Goal: Check status

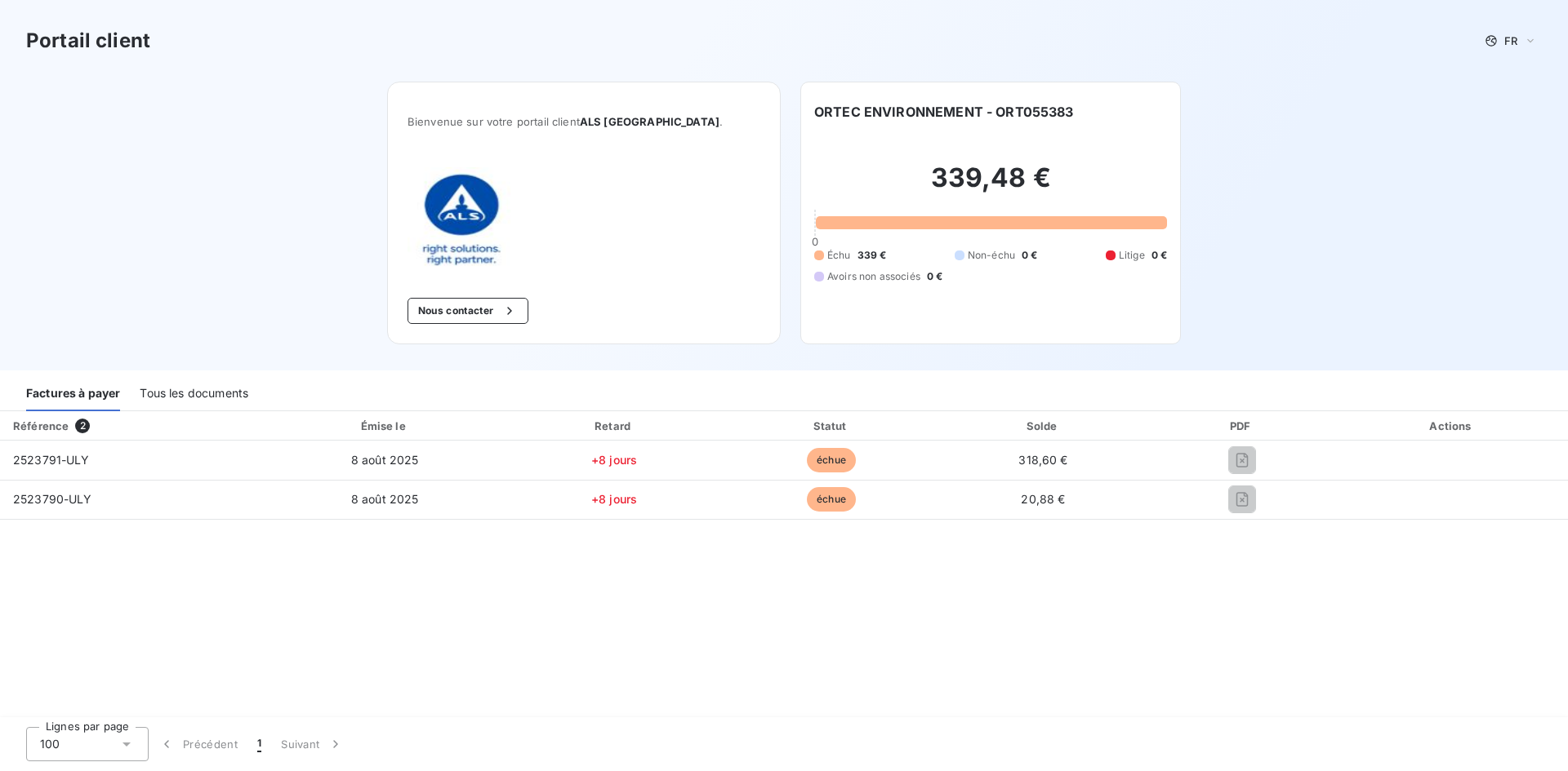
click at [190, 393] on div "Tous les documents" at bounding box center [193, 394] width 109 height 34
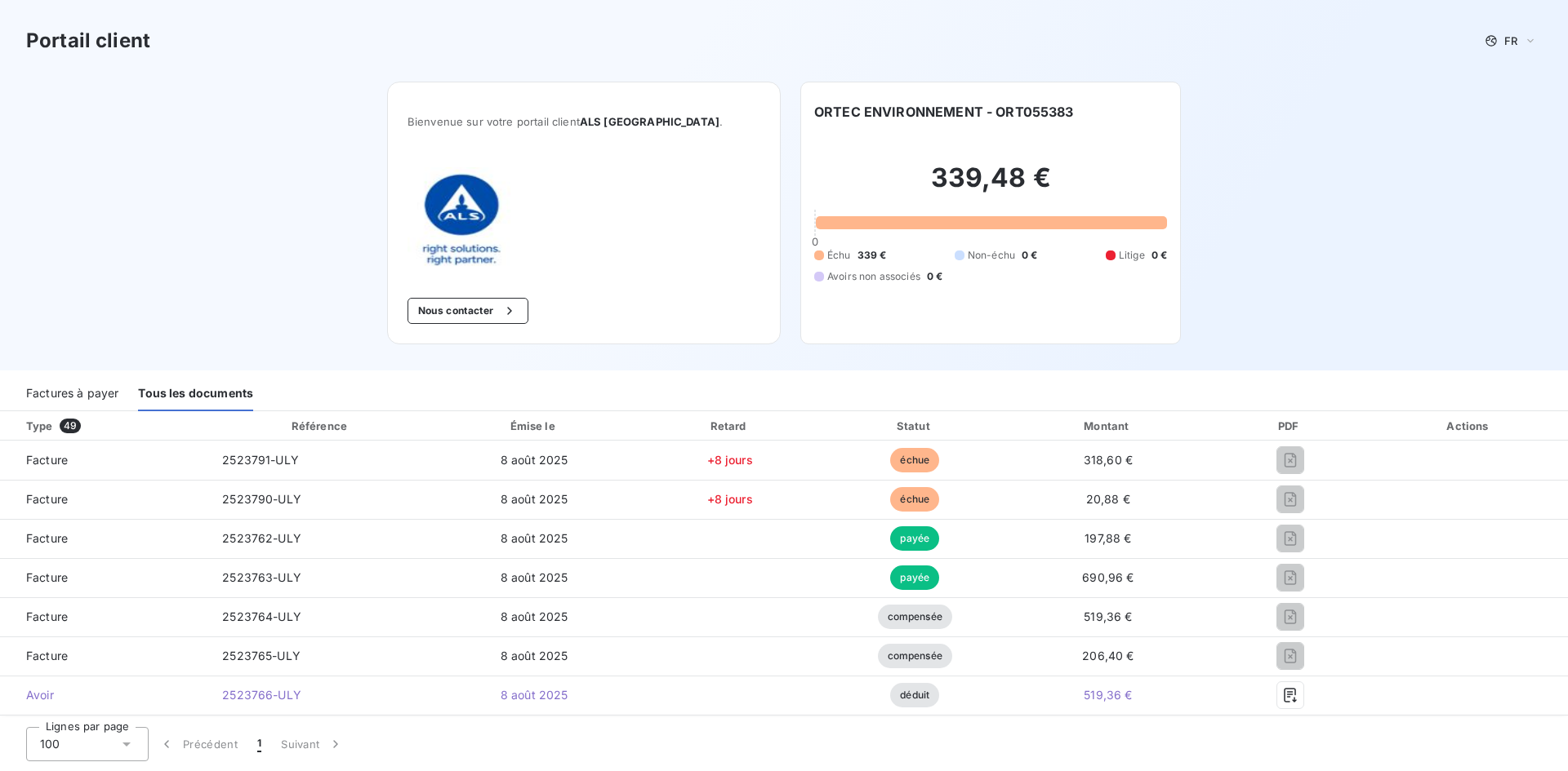
click at [89, 393] on div "Factures à payer" at bounding box center [72, 394] width 92 height 34
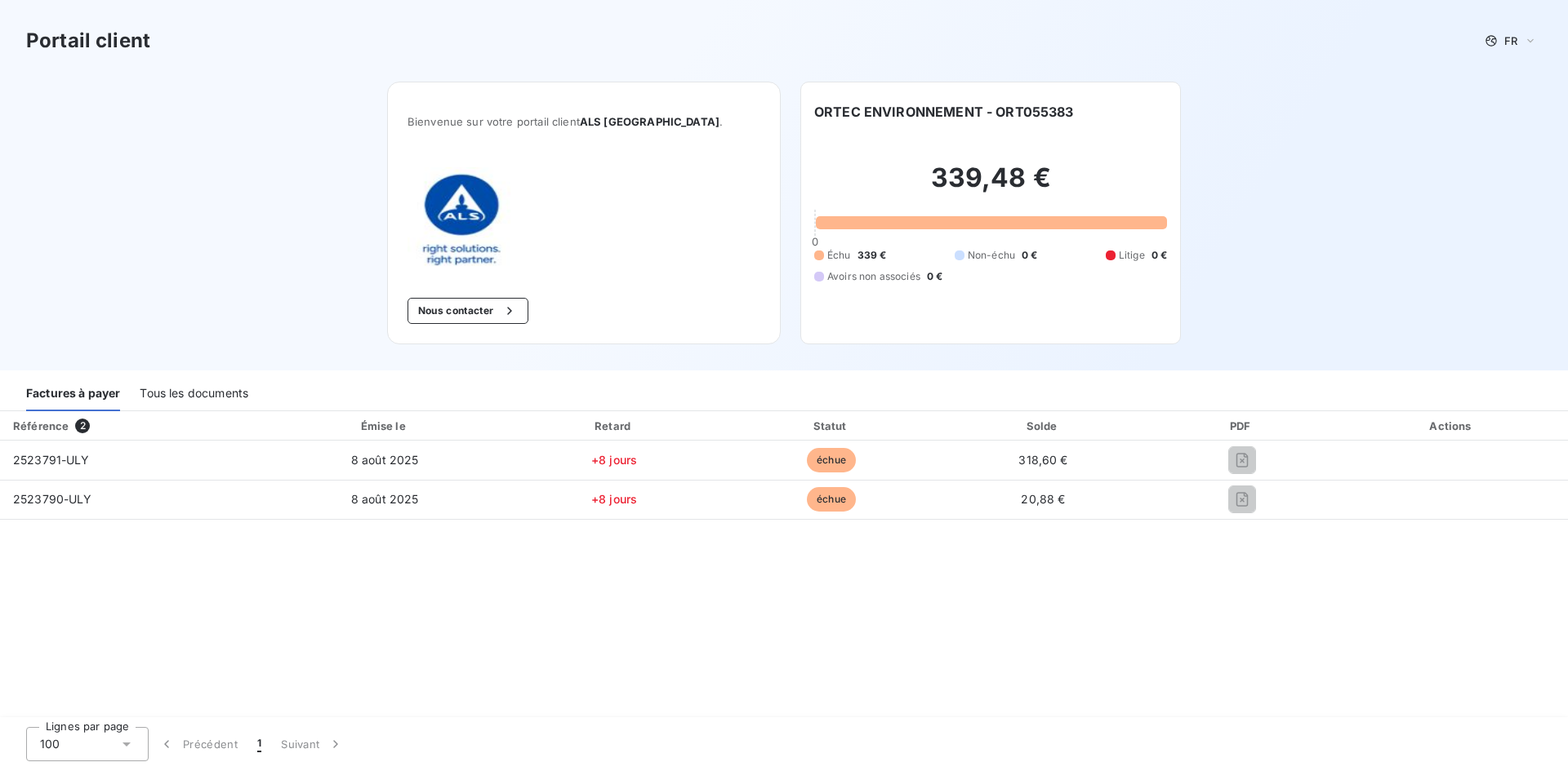
click at [177, 391] on div "Tous les documents" at bounding box center [193, 394] width 109 height 34
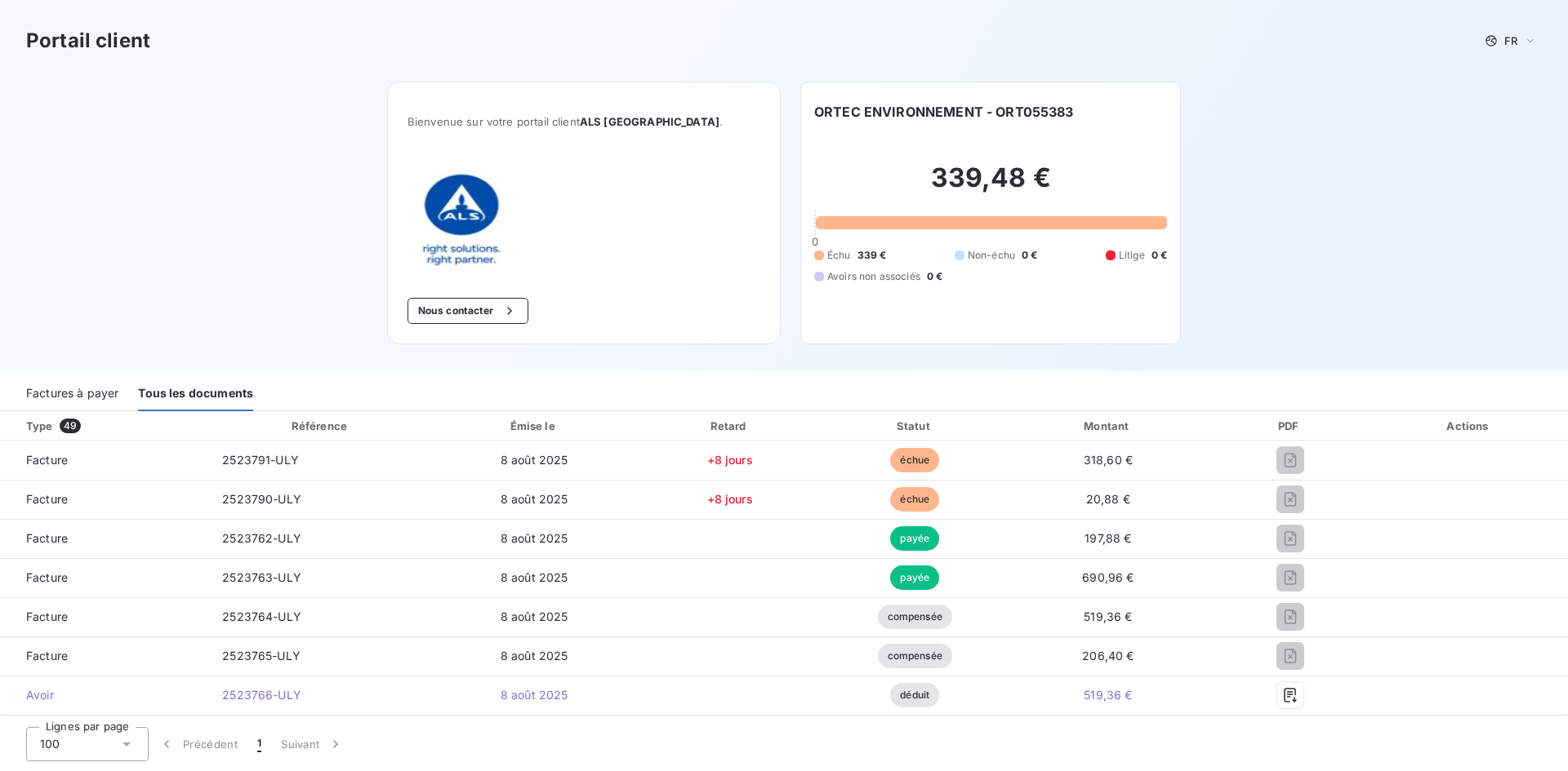
click at [66, 390] on div "Factures à payer" at bounding box center [72, 394] width 92 height 34
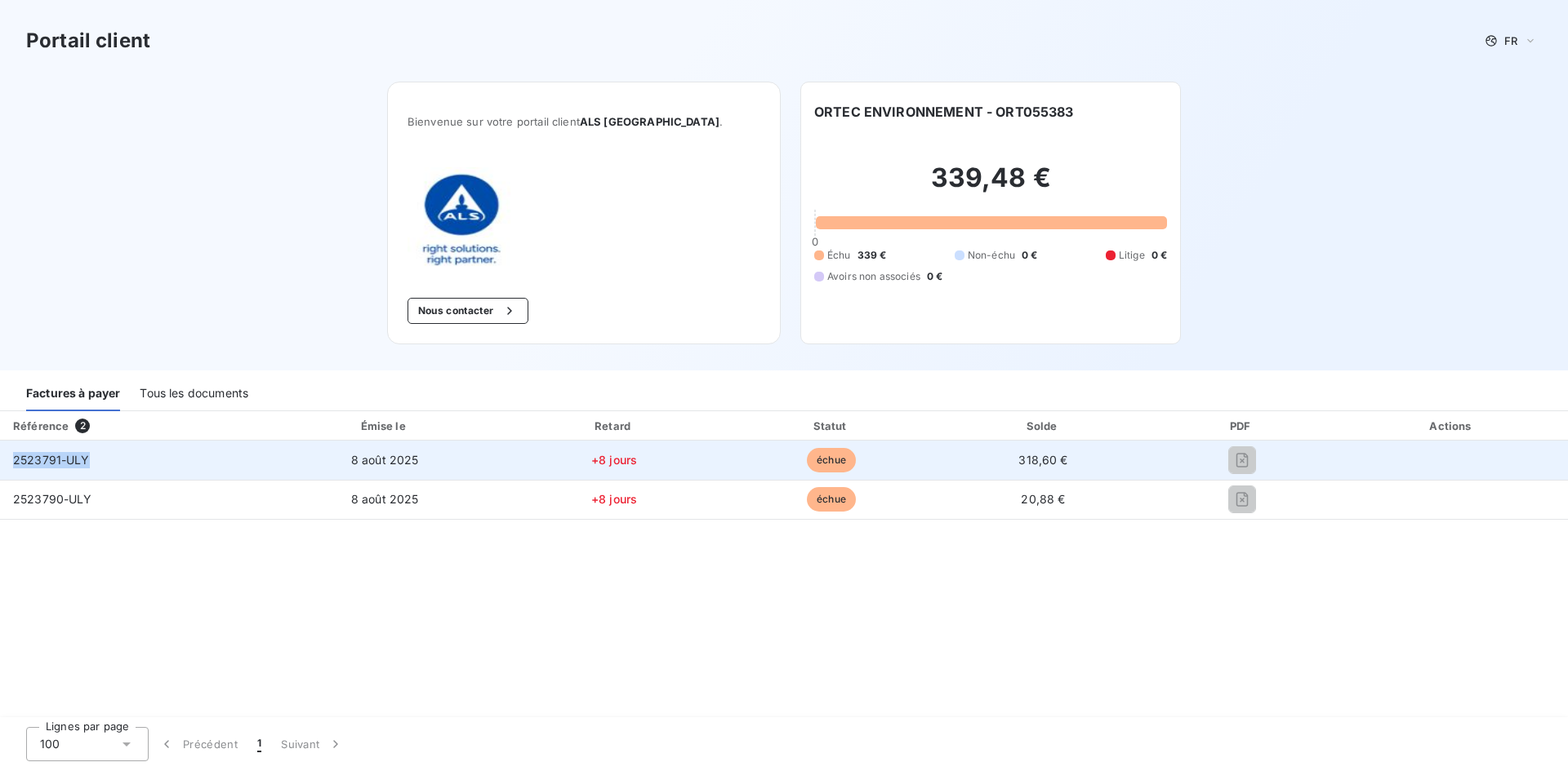
drag, startPoint x: 100, startPoint y: 466, endPoint x: 6, endPoint y: 466, distance: 94.0
click at [6, 466] on td "2523791-ULY" at bounding box center [132, 460] width 265 height 39
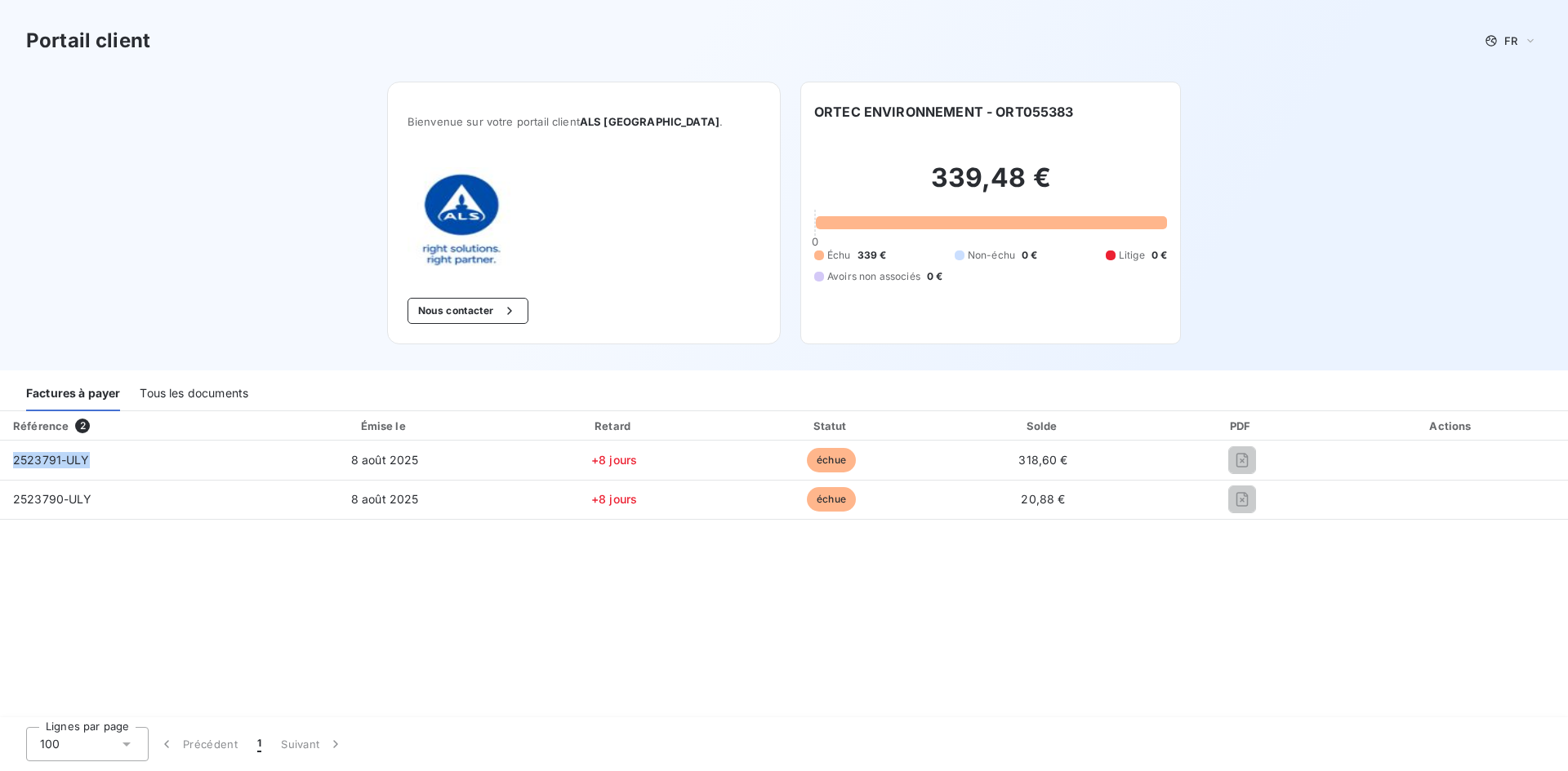
click at [1233, 424] on div "PDF" at bounding box center [1242, 426] width 181 height 17
click at [84, 426] on span "2" at bounding box center [82, 426] width 15 height 15
click at [428, 604] on div "Référence 2 Émise le Retard Statut Solde PDF Actions 2523791-ULY 8 août 2025 +8…" at bounding box center [784, 565] width 1568 height 308
